Goal: Information Seeking & Learning: Find specific fact

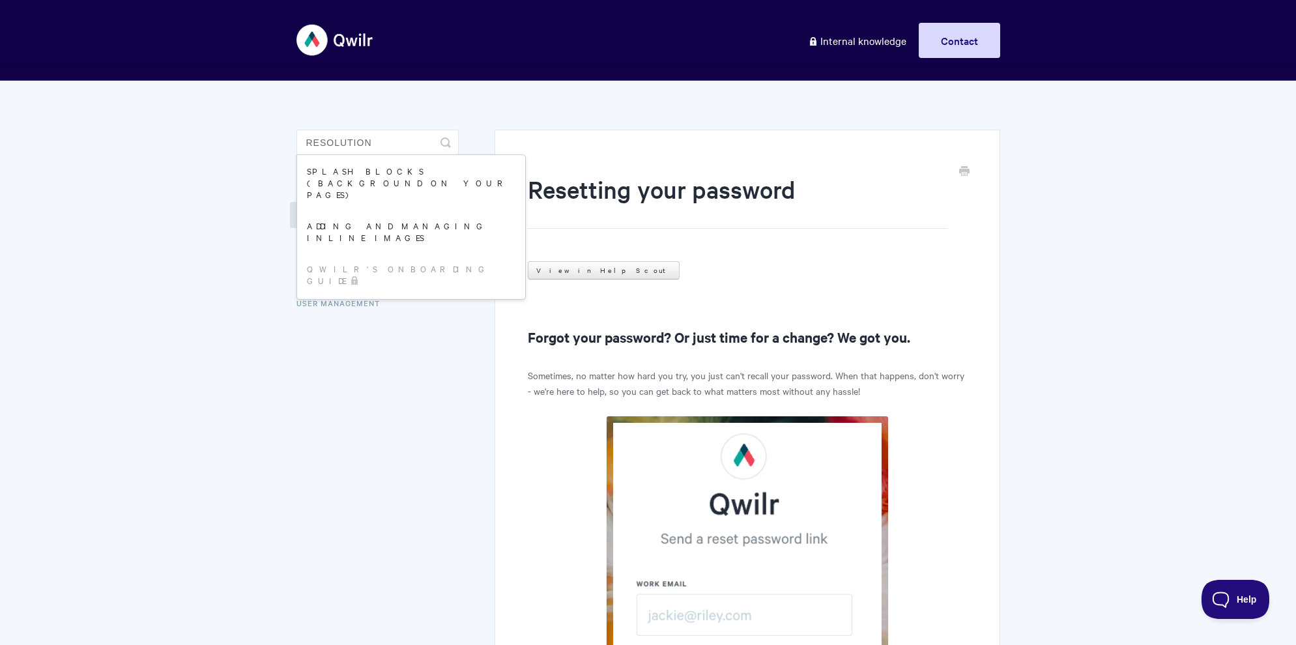
type input "resolution"
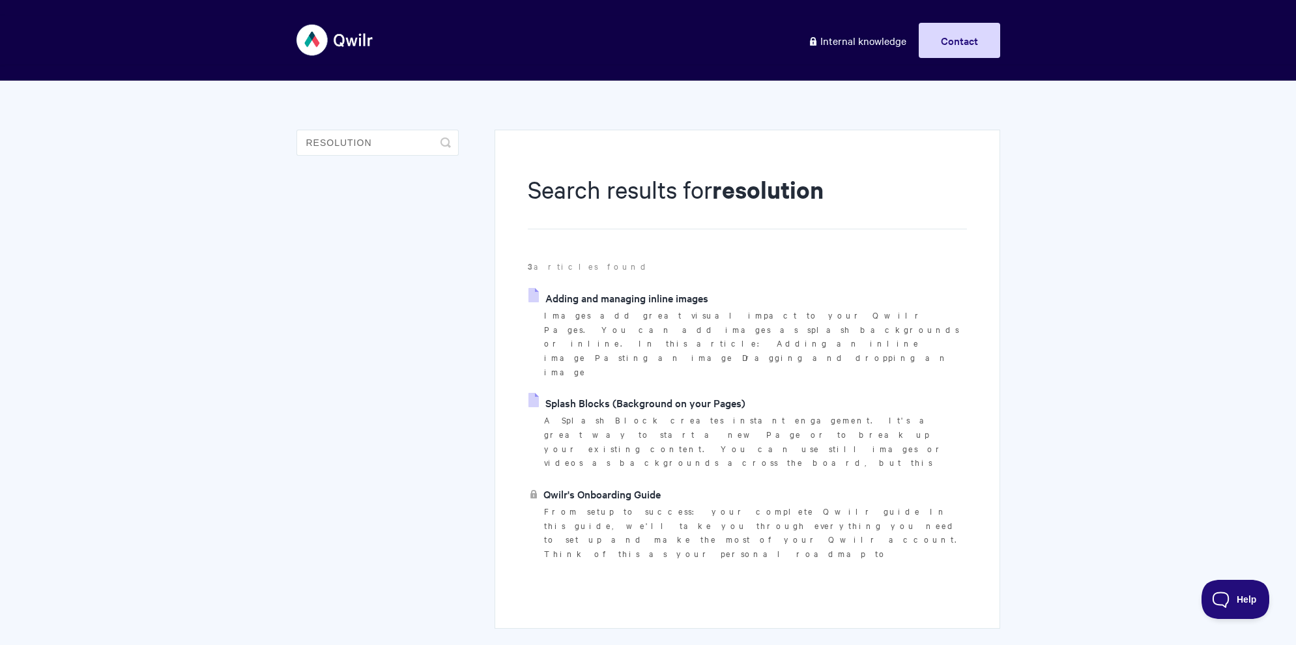
click at [585, 293] on link "Adding and managing inline images" at bounding box center [619, 298] width 180 height 20
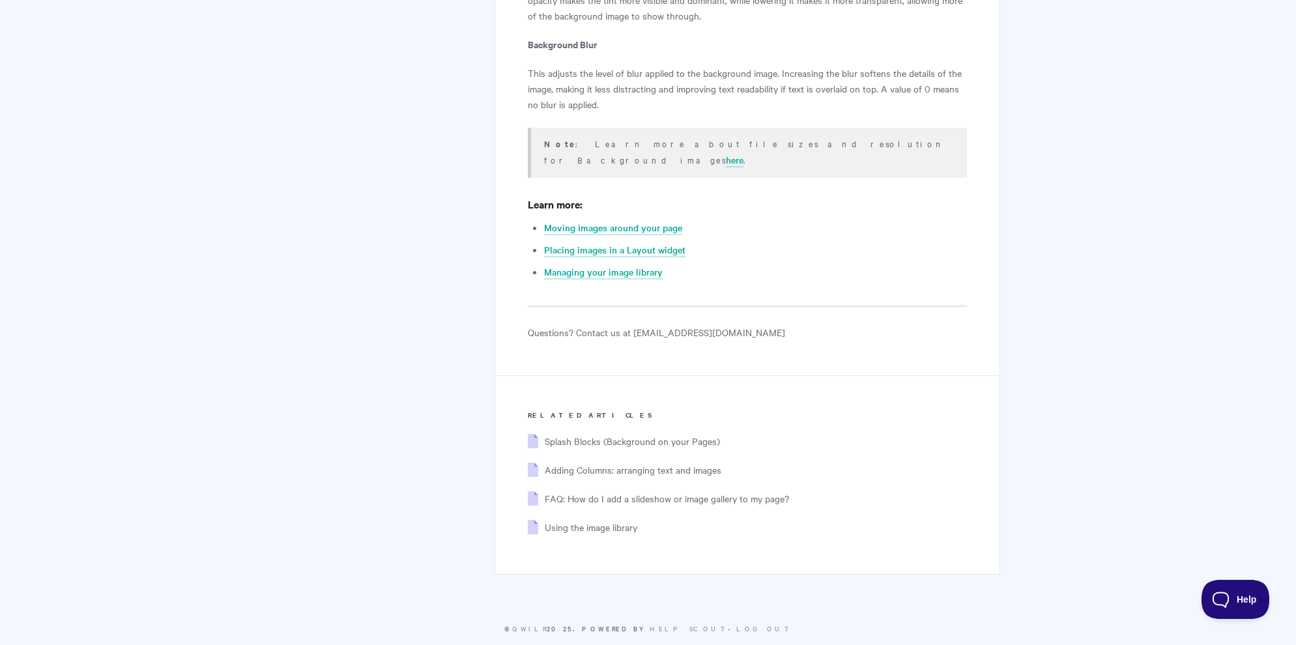
scroll to position [8758, 0]
click at [744, 151] on link "here" at bounding box center [735, 158] width 18 height 14
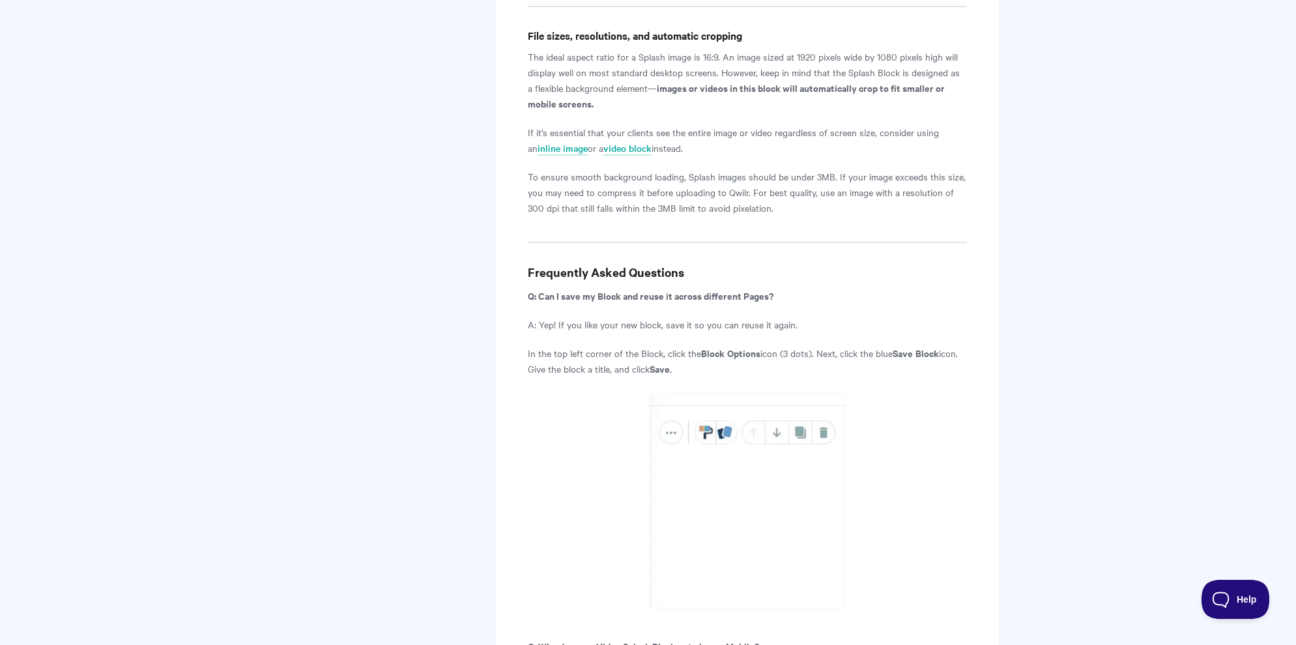
scroll to position [5702, 0]
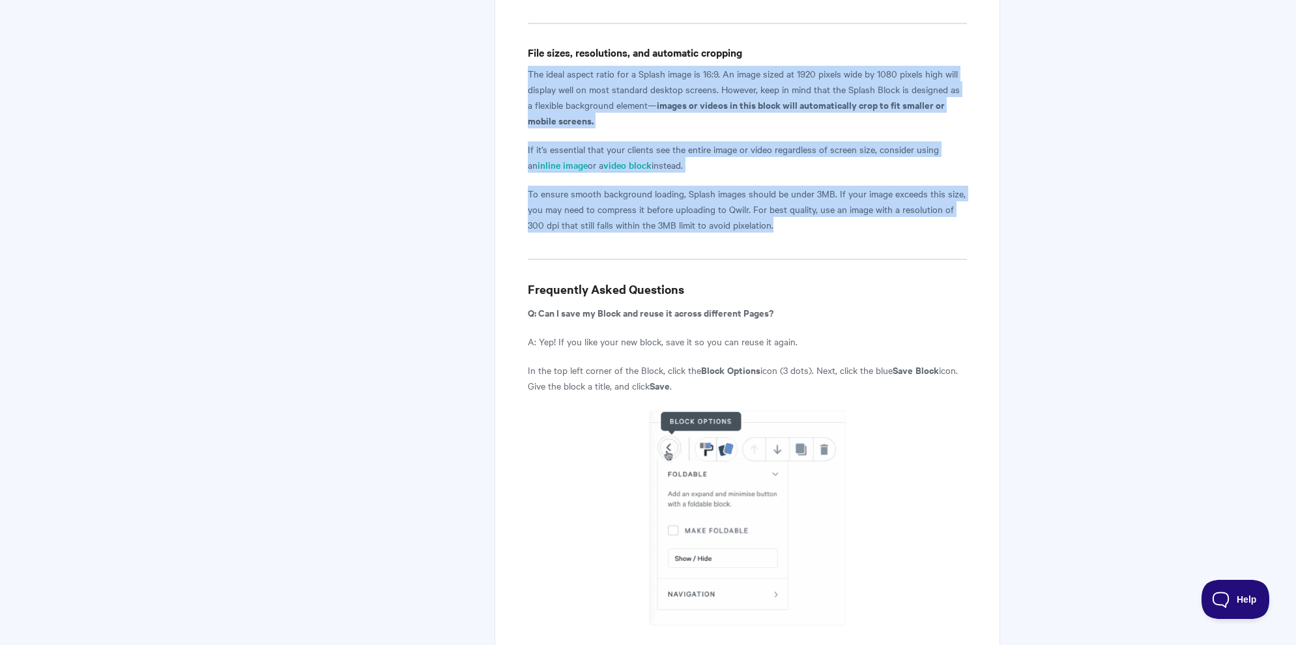
drag, startPoint x: 786, startPoint y: 190, endPoint x: 519, endPoint y: 37, distance: 308.0
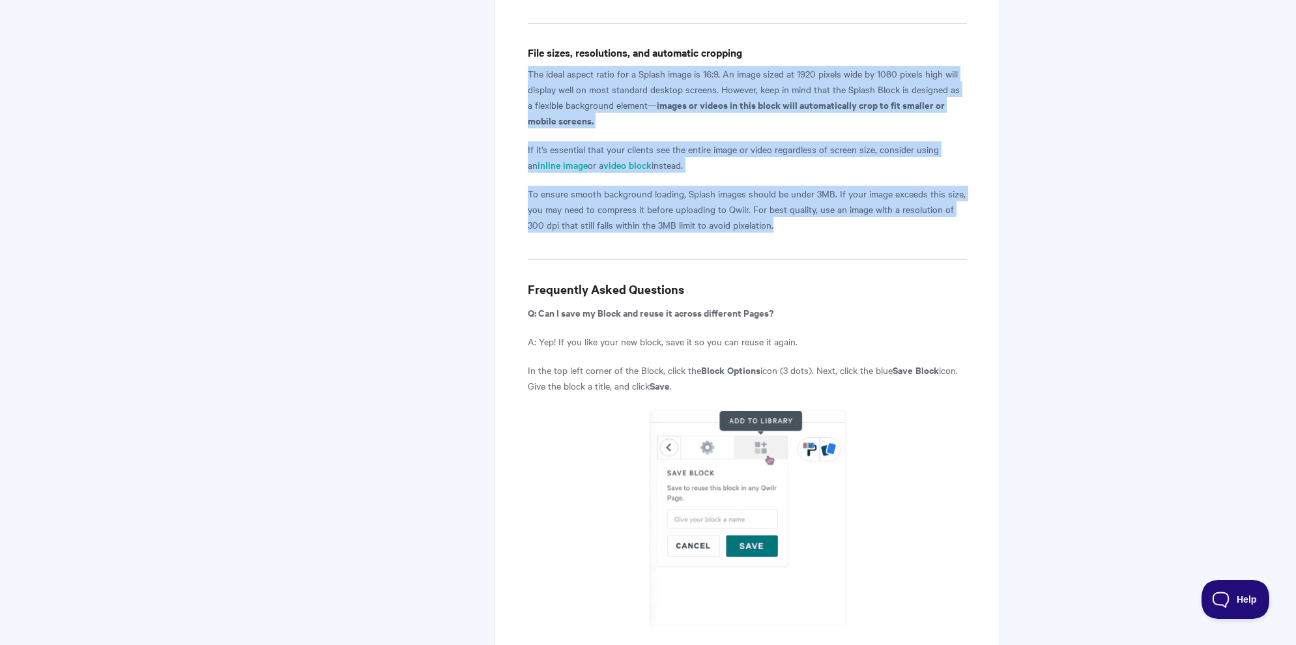
copy article "The ideal aspect ratio for a Splash image is 16:9. An image sized at 1920 pixel…"
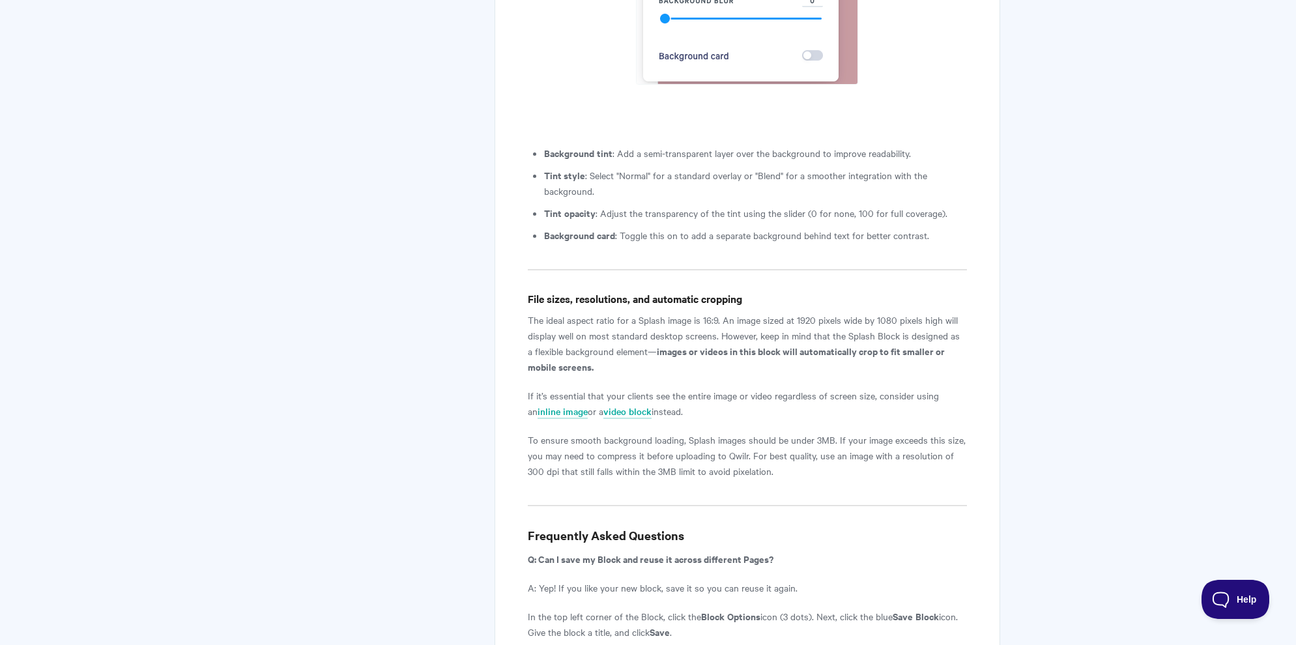
scroll to position [5434, 0]
